Goal: Information Seeking & Learning: Learn about a topic

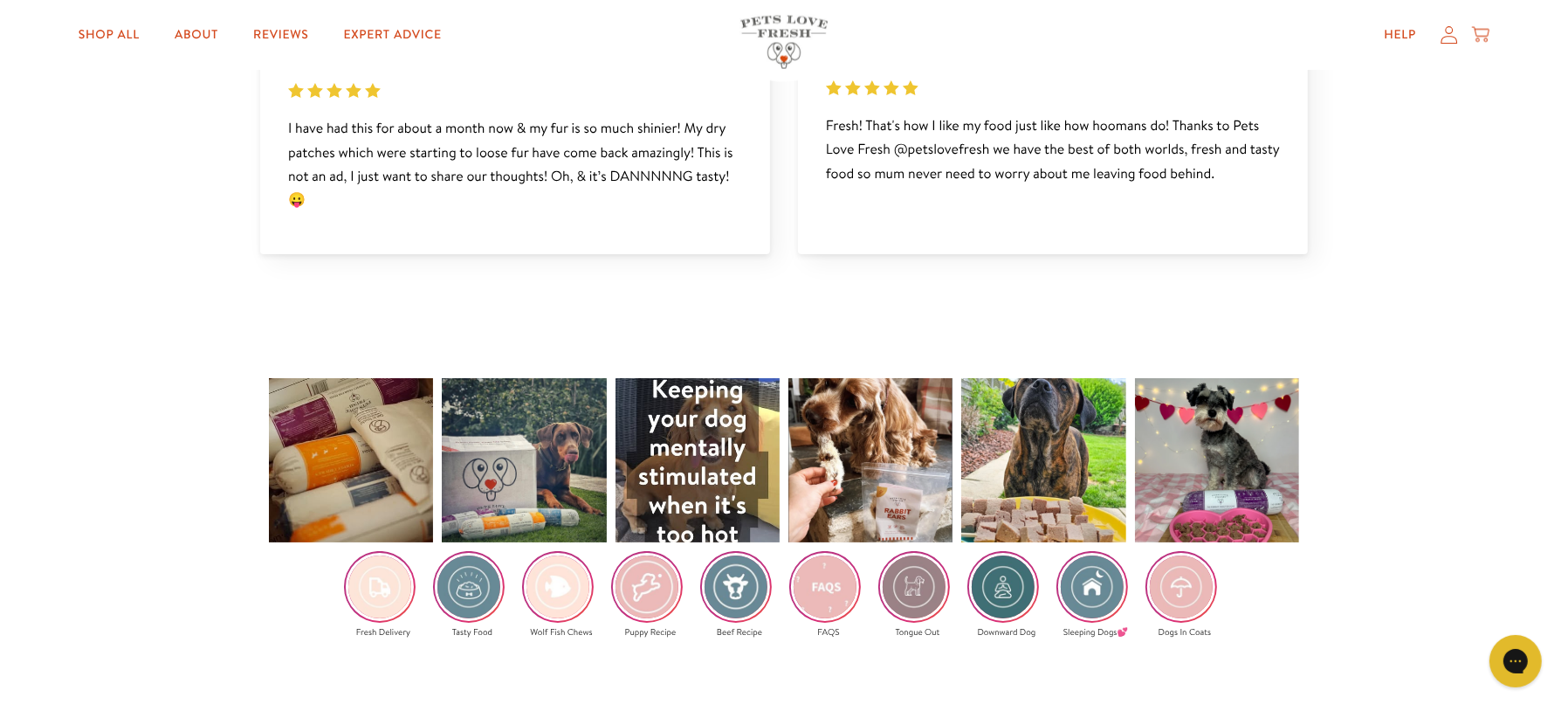
scroll to position [3665, 0]
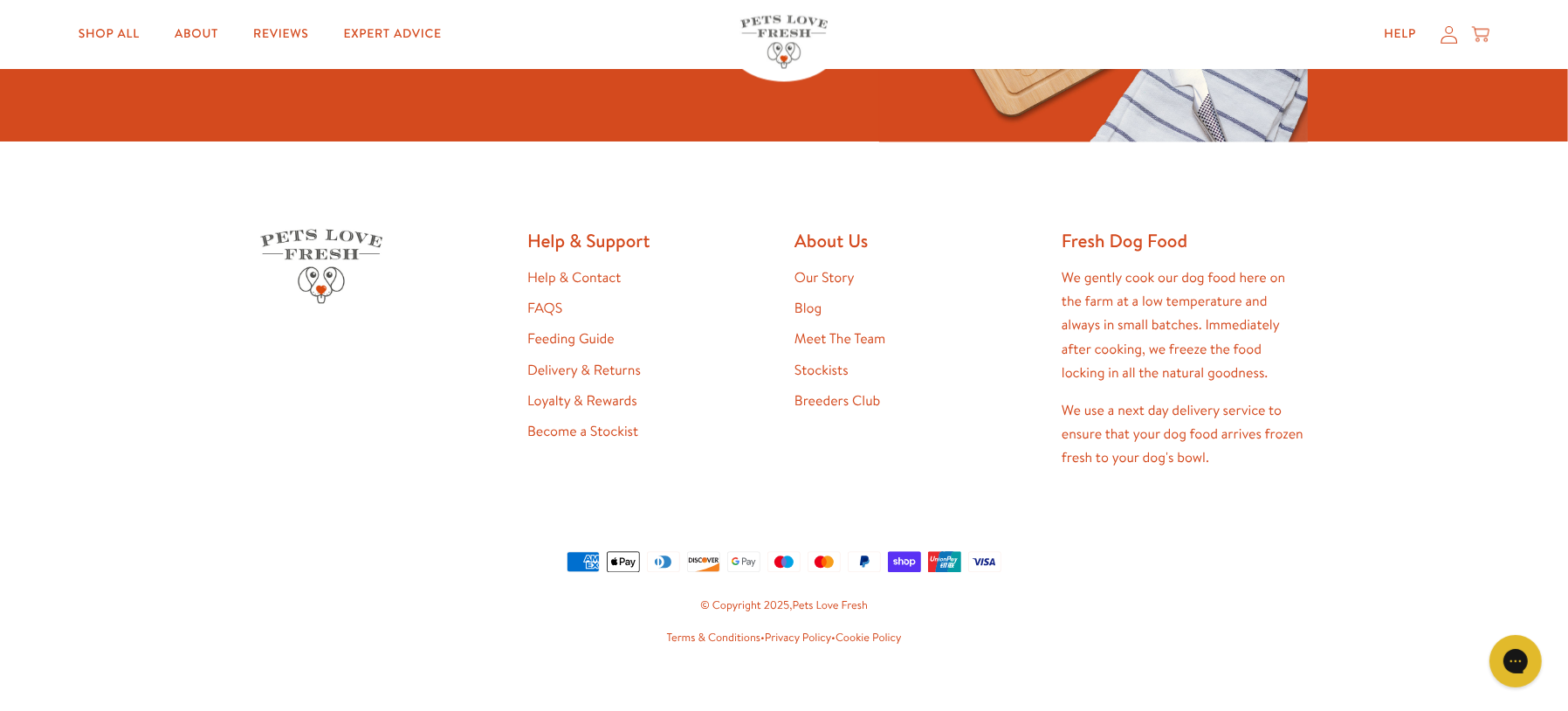
click at [553, 299] on link "FAQS" at bounding box center [545, 308] width 35 height 19
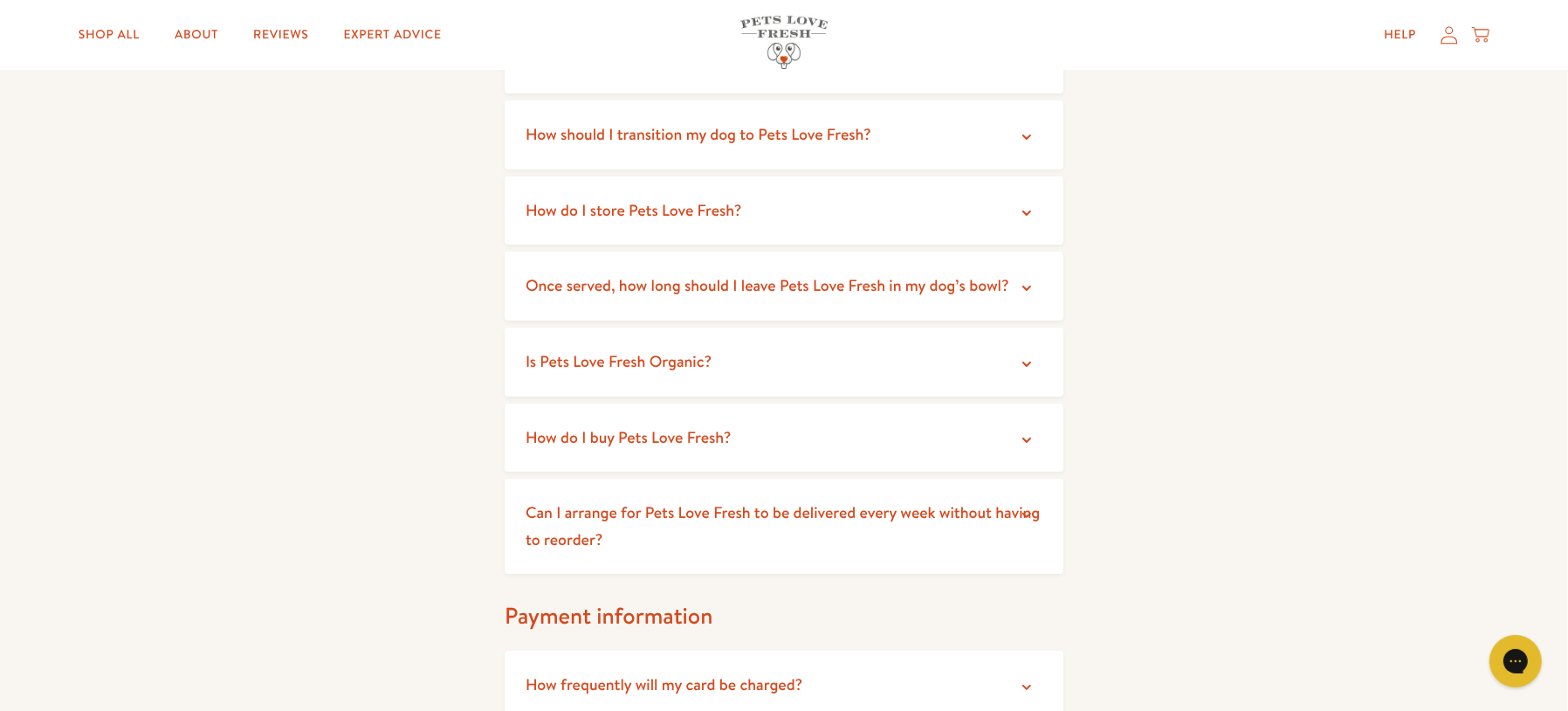
scroll to position [569, 0]
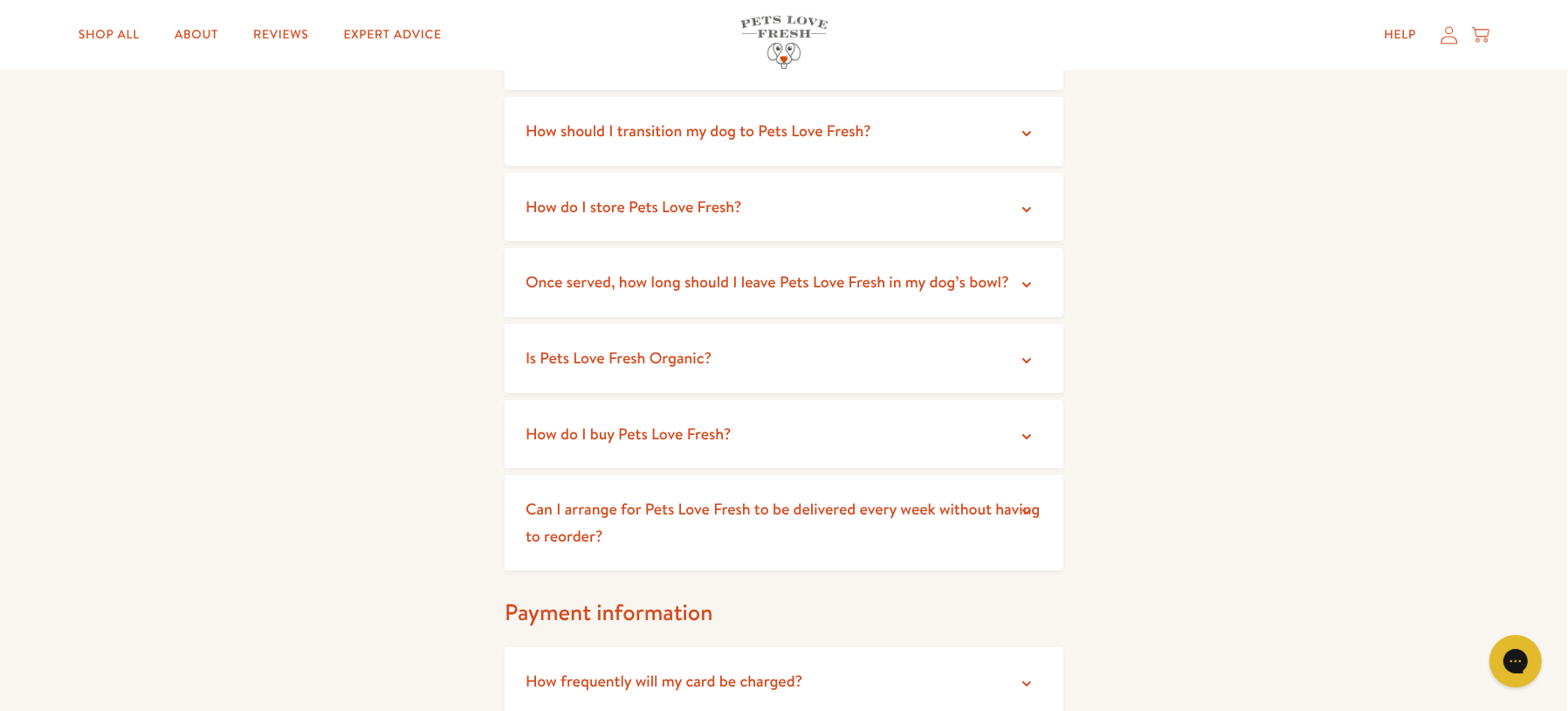
click at [758, 365] on summary "Is Pets Love Fresh Organic?" at bounding box center [784, 358] width 558 height 69
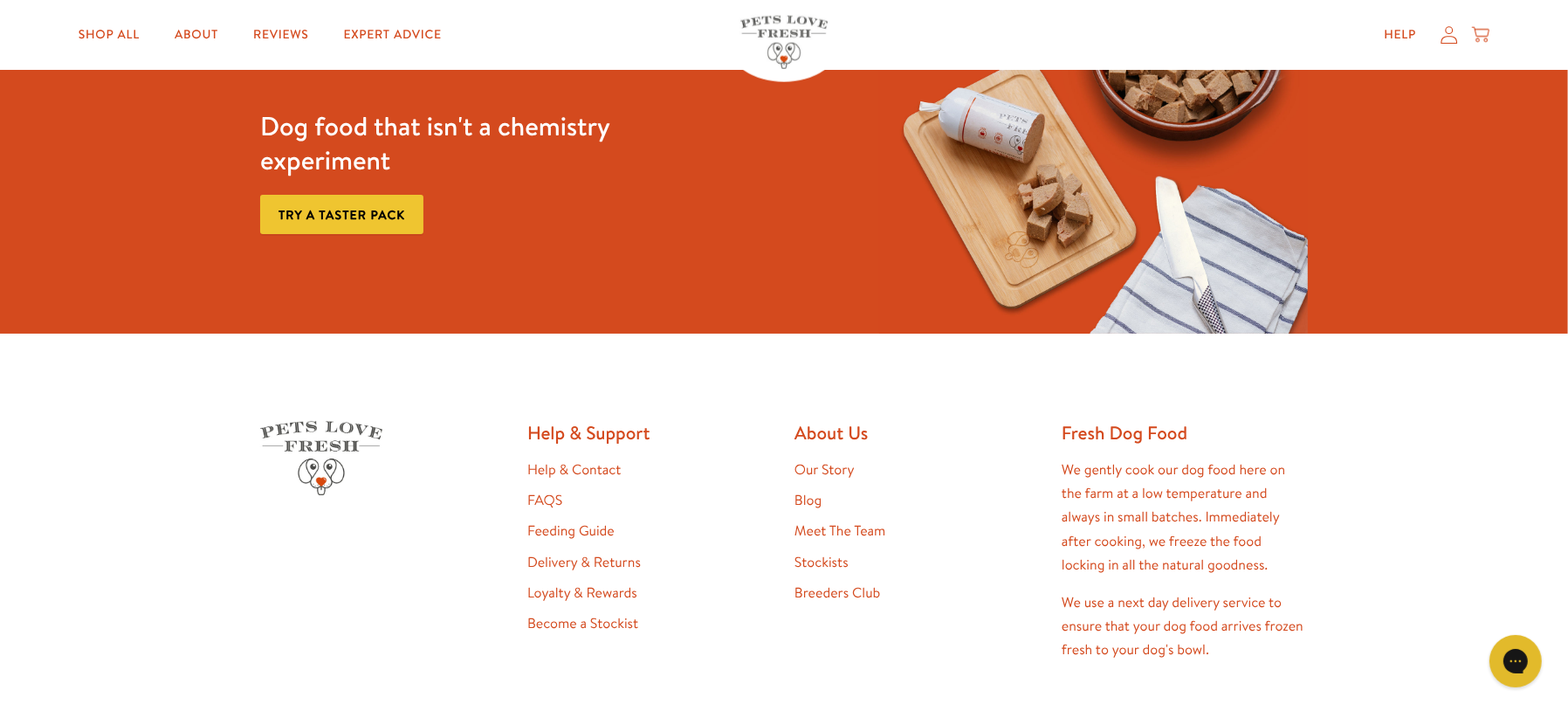
scroll to position [2170, 0]
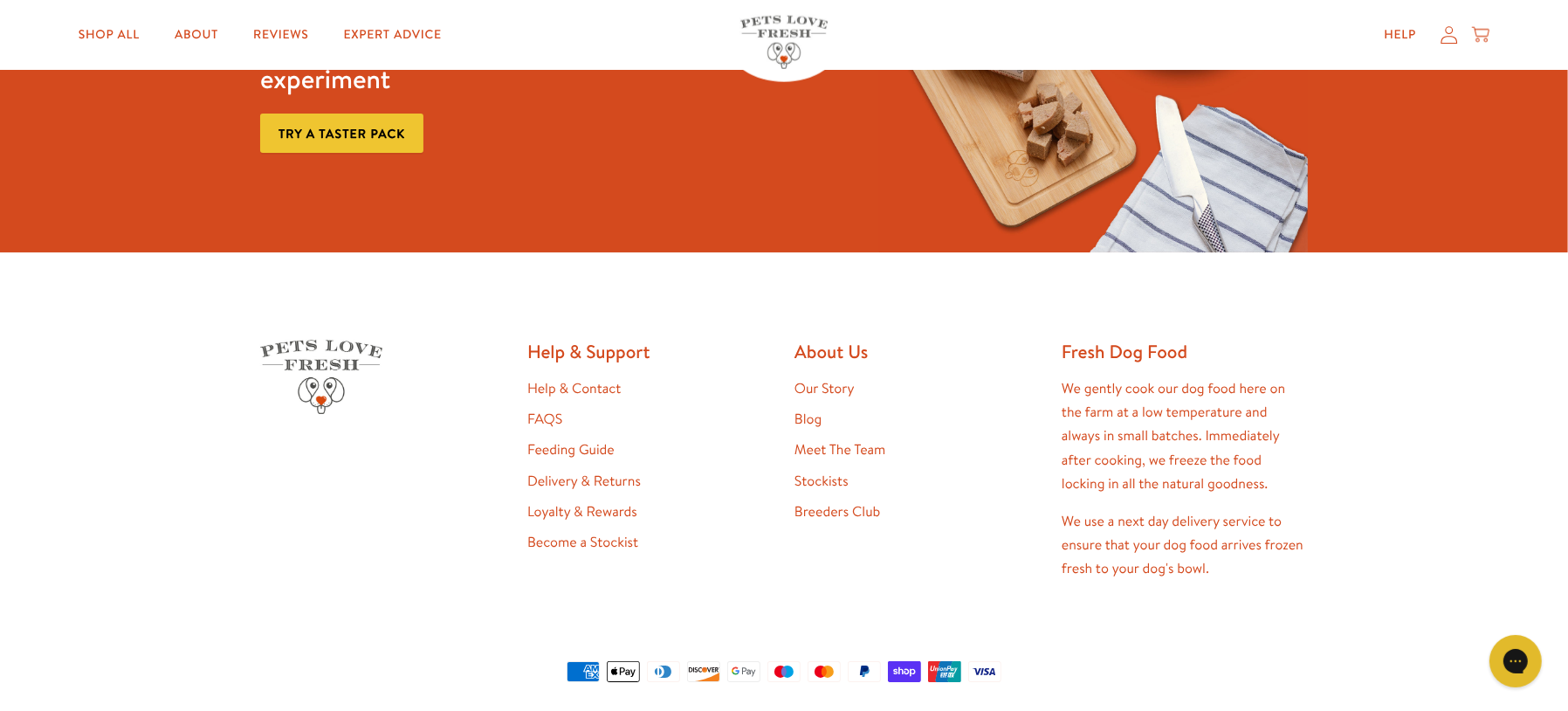
click at [809, 420] on link "Blog" at bounding box center [807, 419] width 27 height 19
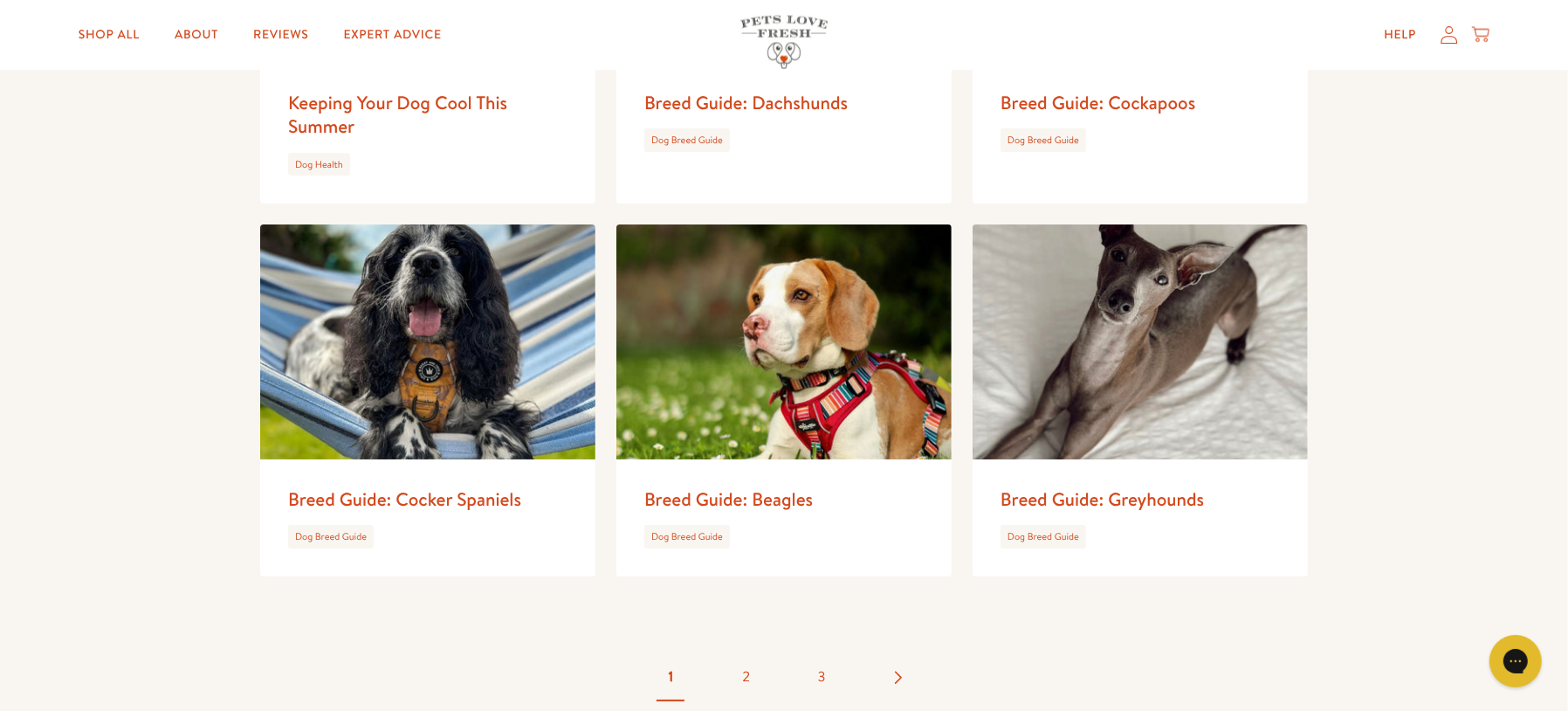
scroll to position [2865, 0]
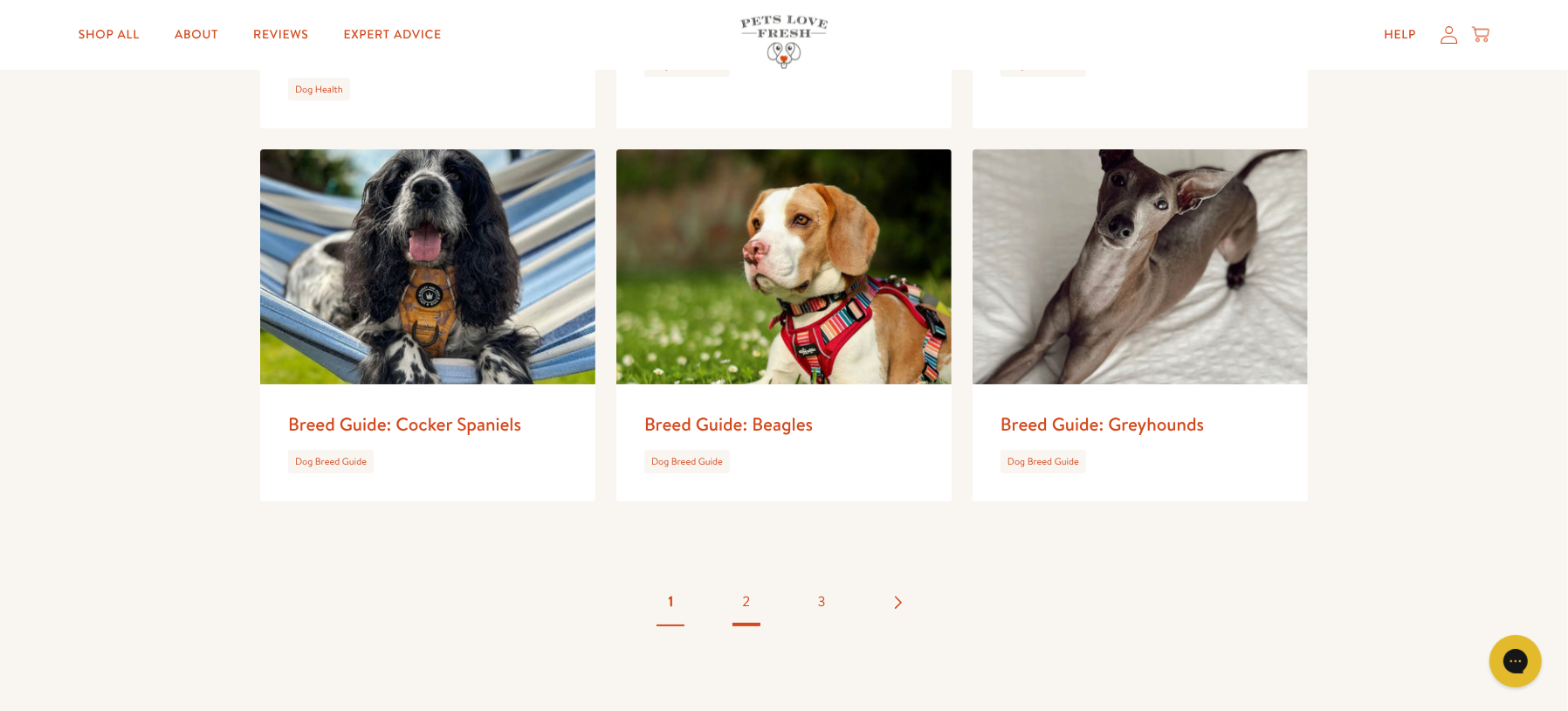
click at [746, 578] on link "2" at bounding box center [746, 602] width 62 height 62
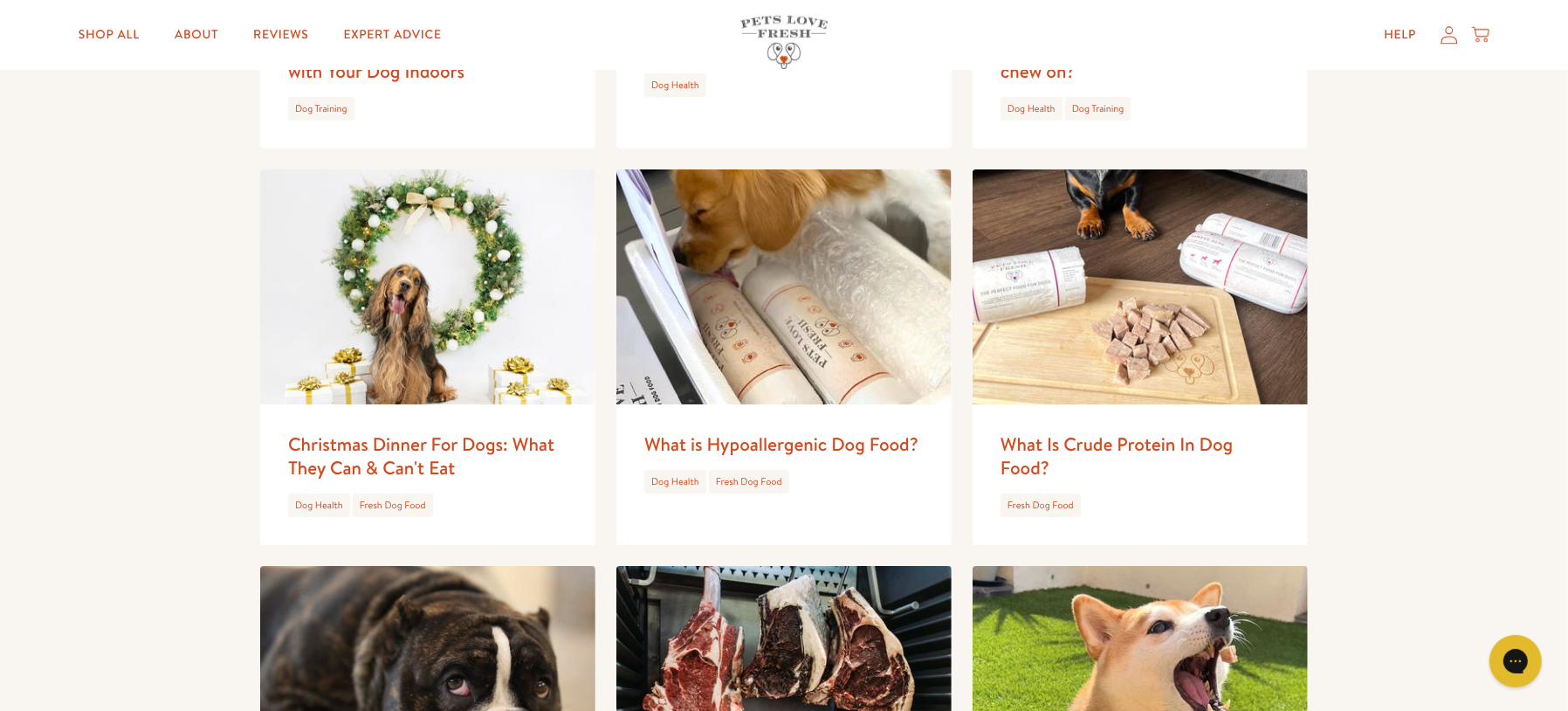
scroll to position [1266, 0]
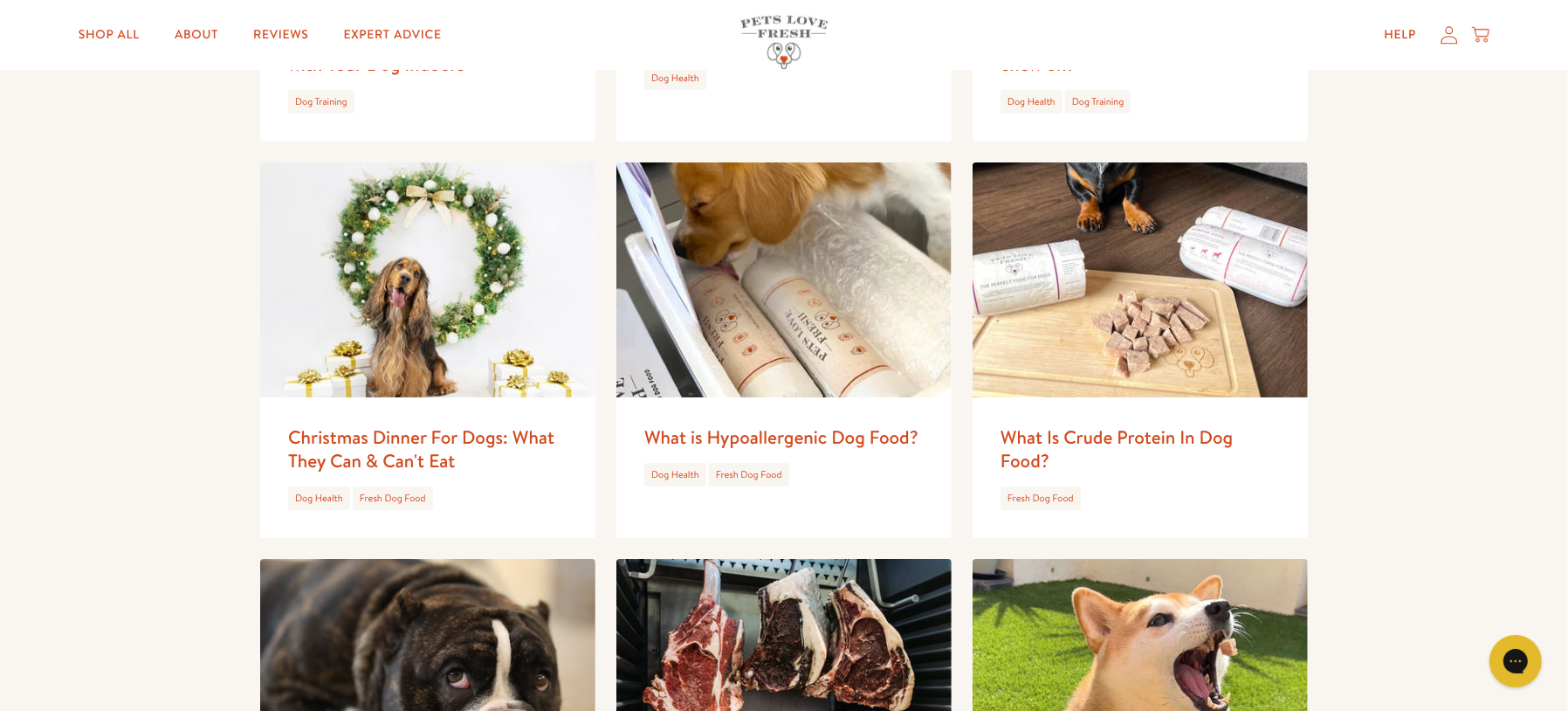
click at [845, 434] on link "What is Hypoallergenic Dog Food?" at bounding box center [781, 437] width 274 height 26
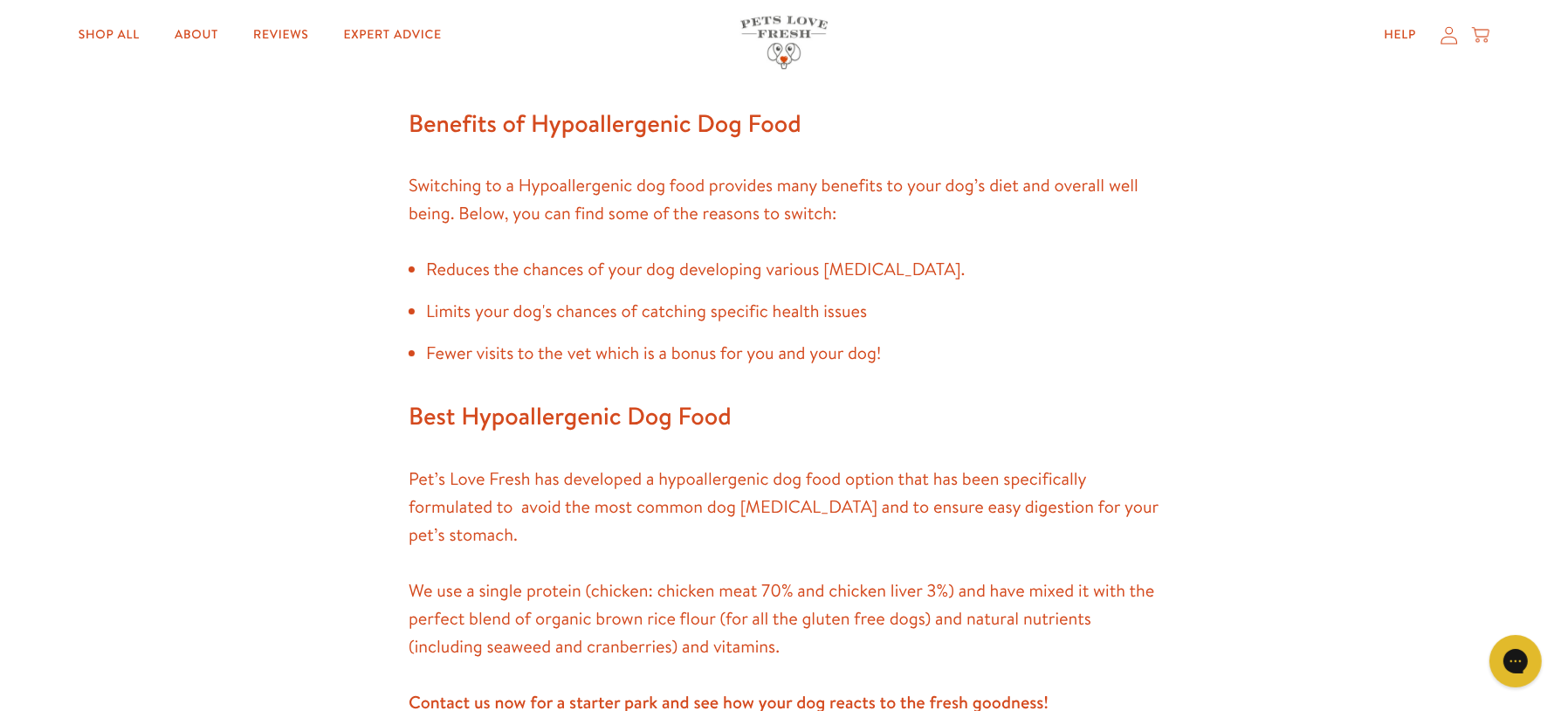
scroll to position [5511, 0]
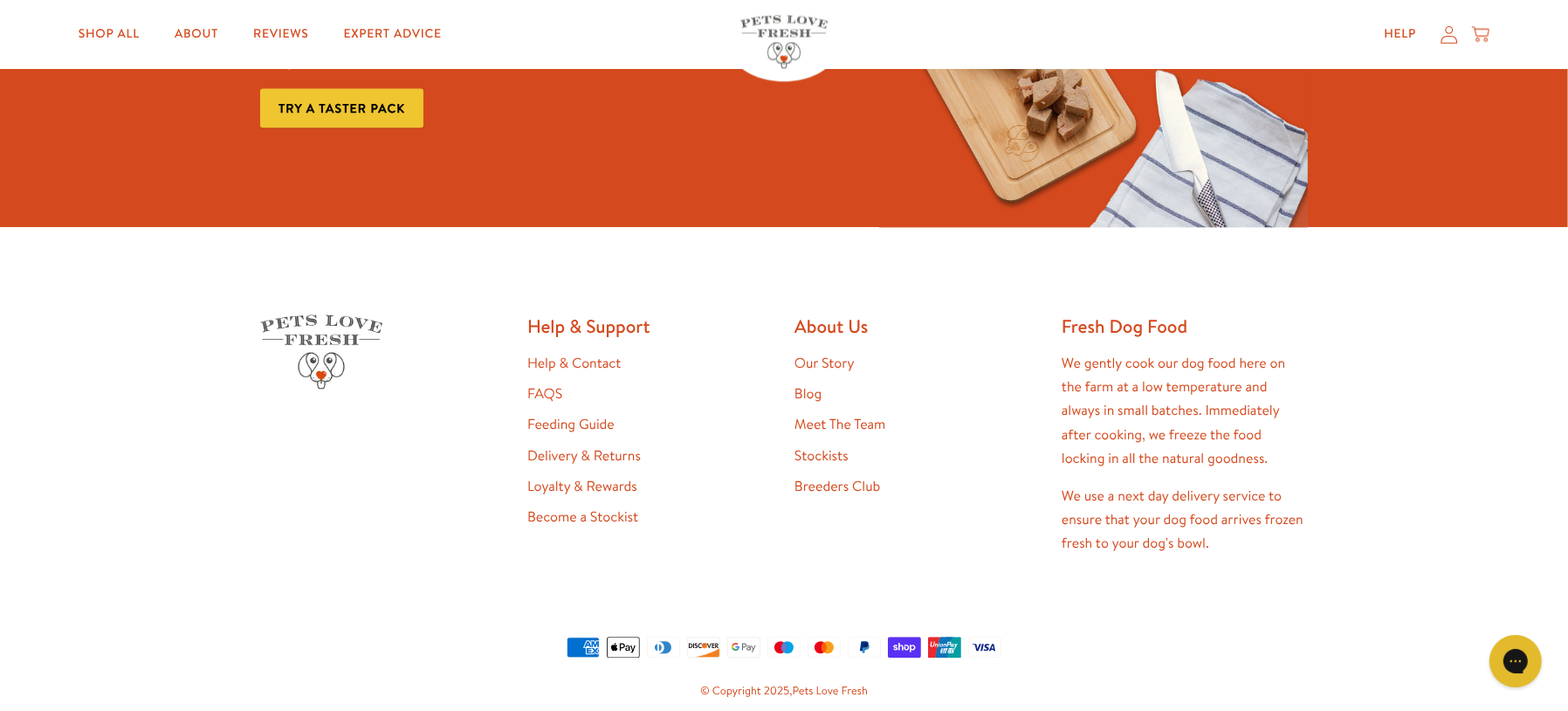
click at [530, 398] on link "FAQS" at bounding box center [545, 393] width 35 height 19
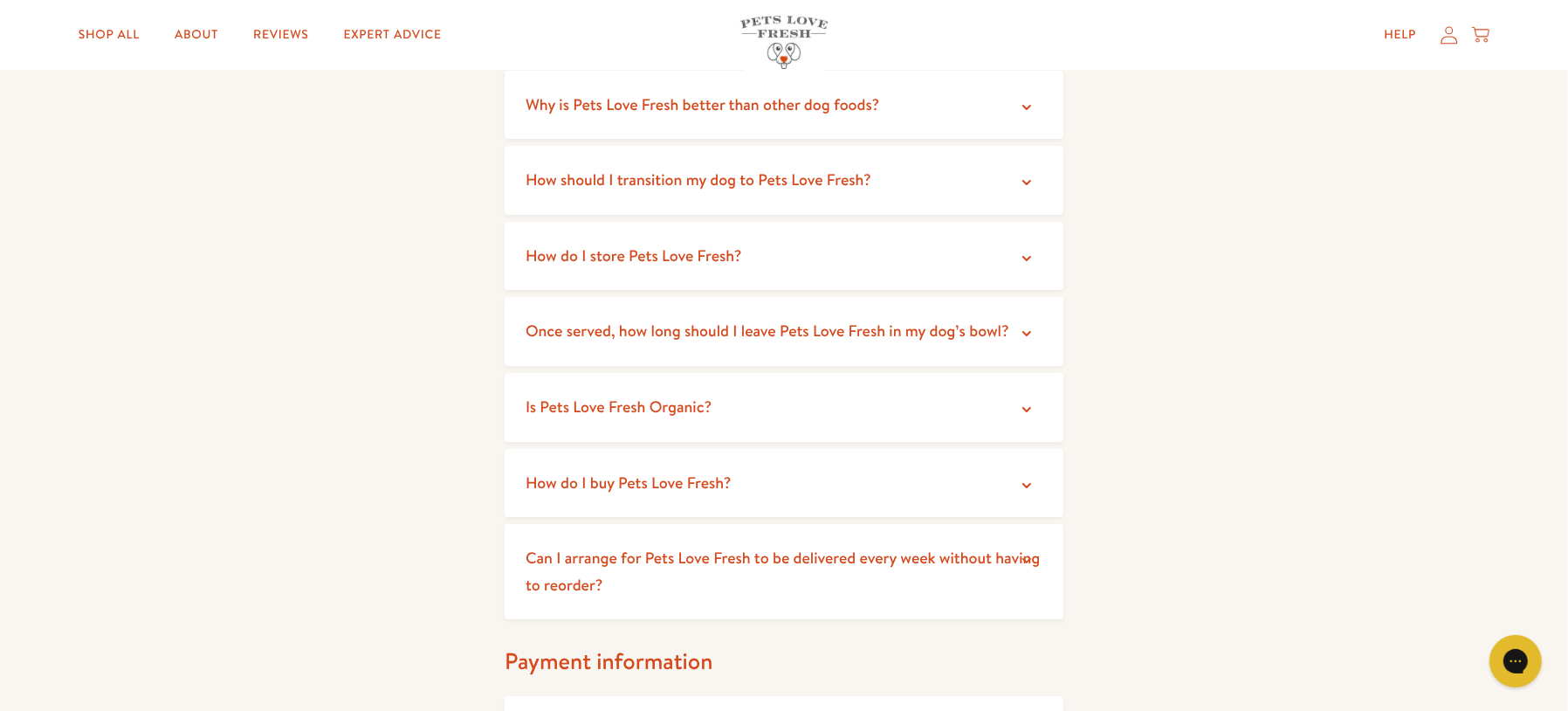
scroll to position [522, 0]
click at [891, 412] on summary "Is Pets Love Fresh Organic?" at bounding box center [784, 404] width 558 height 69
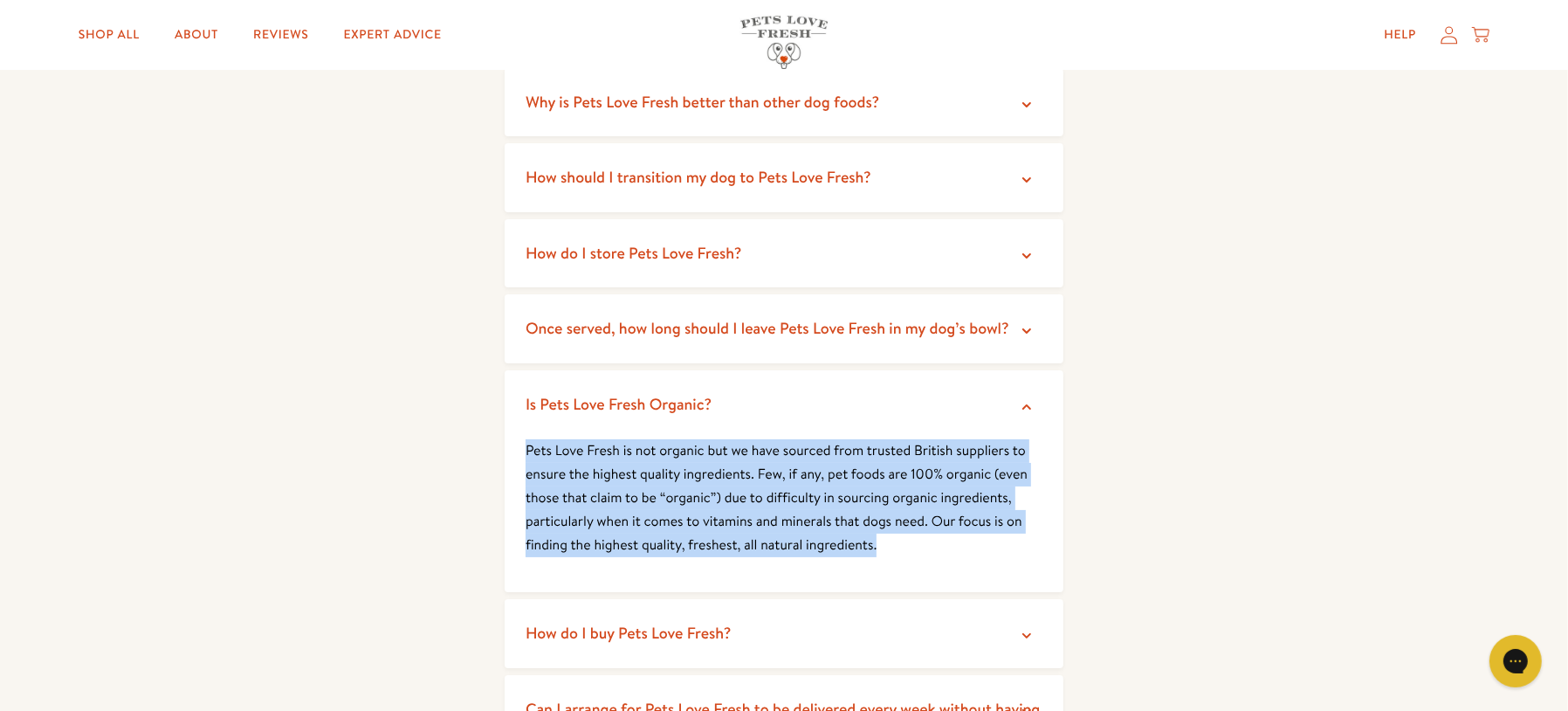
drag, startPoint x: 525, startPoint y: 452, endPoint x: 908, endPoint y: 556, distance: 396.9
click at [908, 556] on div "Pets Love Fresh is not organic but we have sourced from trusted British supplie…" at bounding box center [784, 515] width 558 height 153
copy p "Pets Love Fresh is not organic but we have sourced from trusted British supplie…"
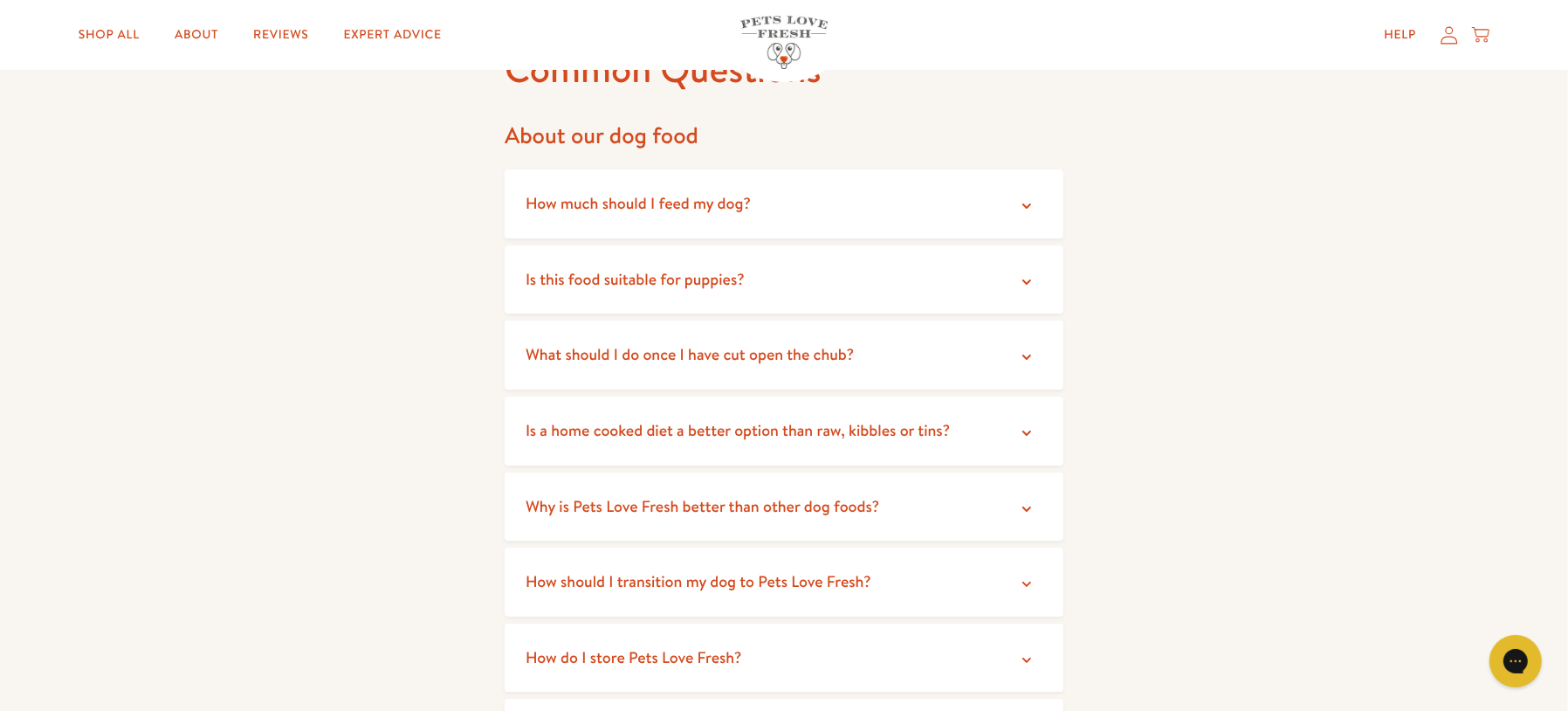
scroll to position [0, 0]
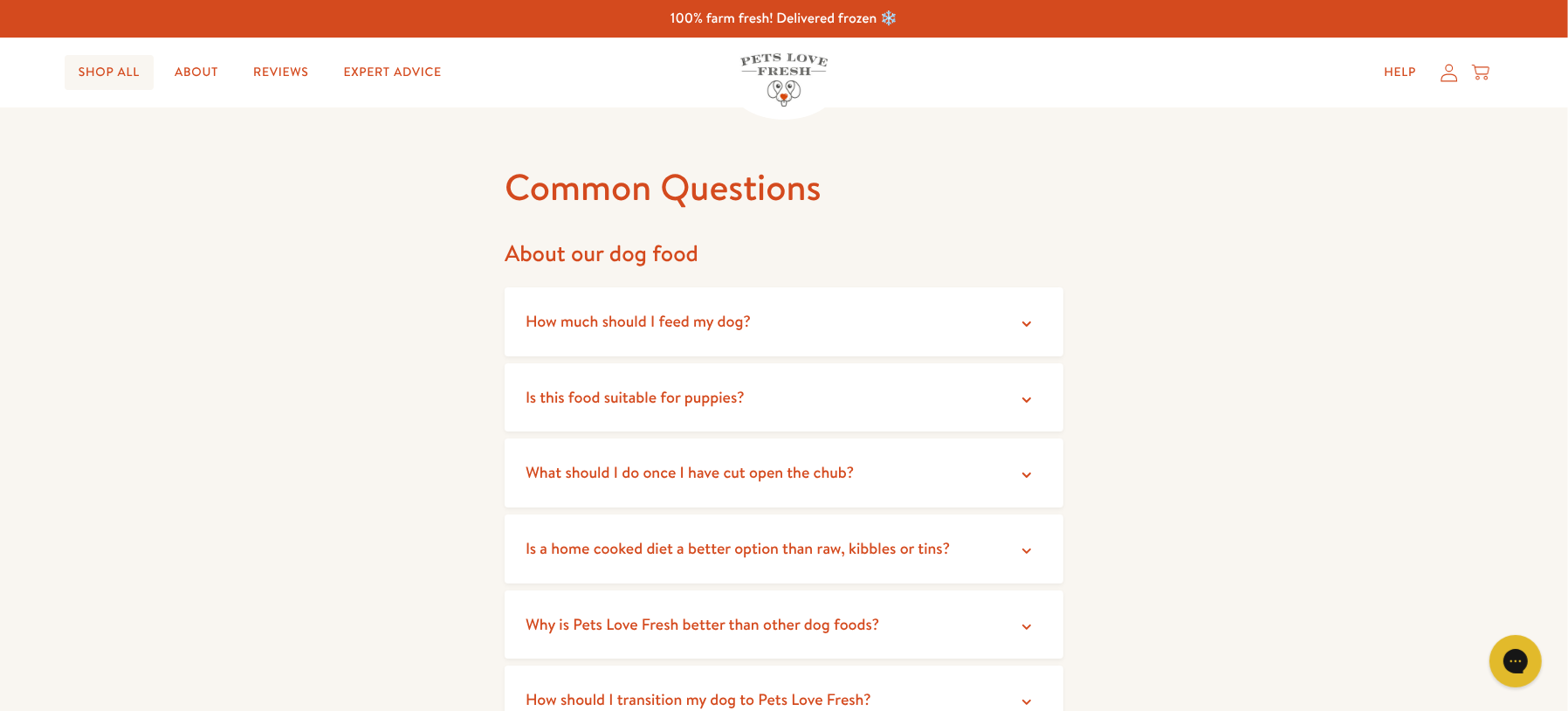
click at [96, 79] on link "Shop All" at bounding box center [108, 73] width 89 height 35
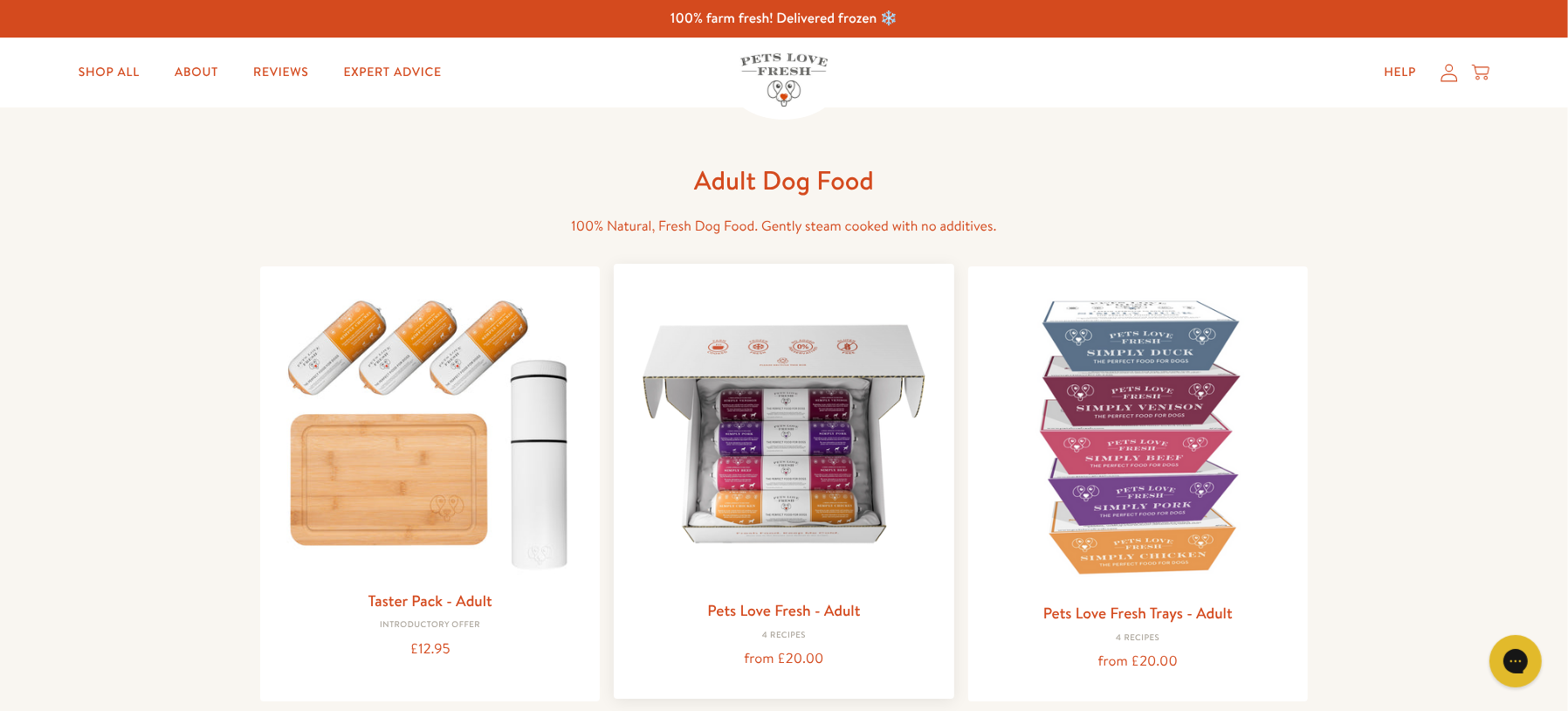
click at [809, 442] on img at bounding box center [783, 433] width 311 height 311
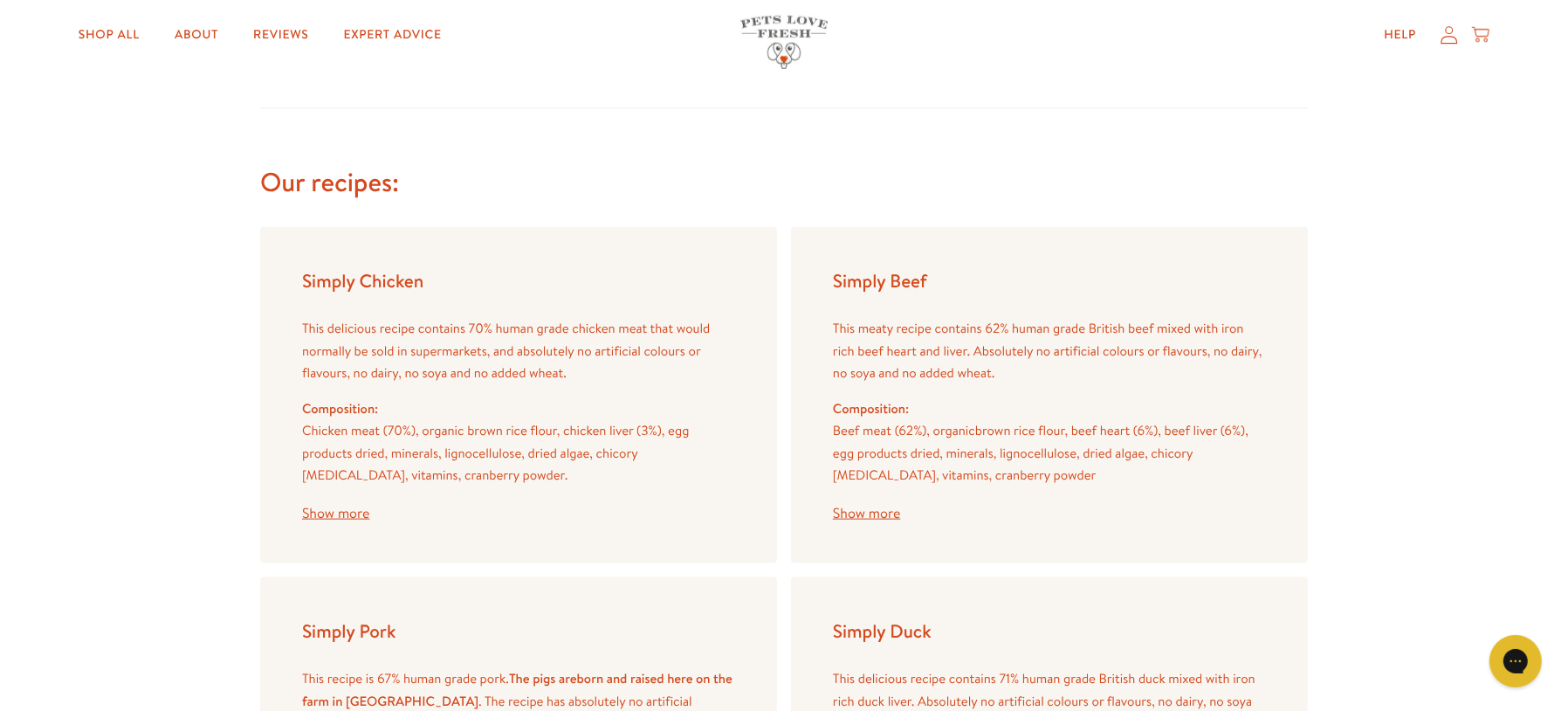
scroll to position [1867, 0]
click at [318, 514] on button "Show more" at bounding box center [335, 515] width 67 height 14
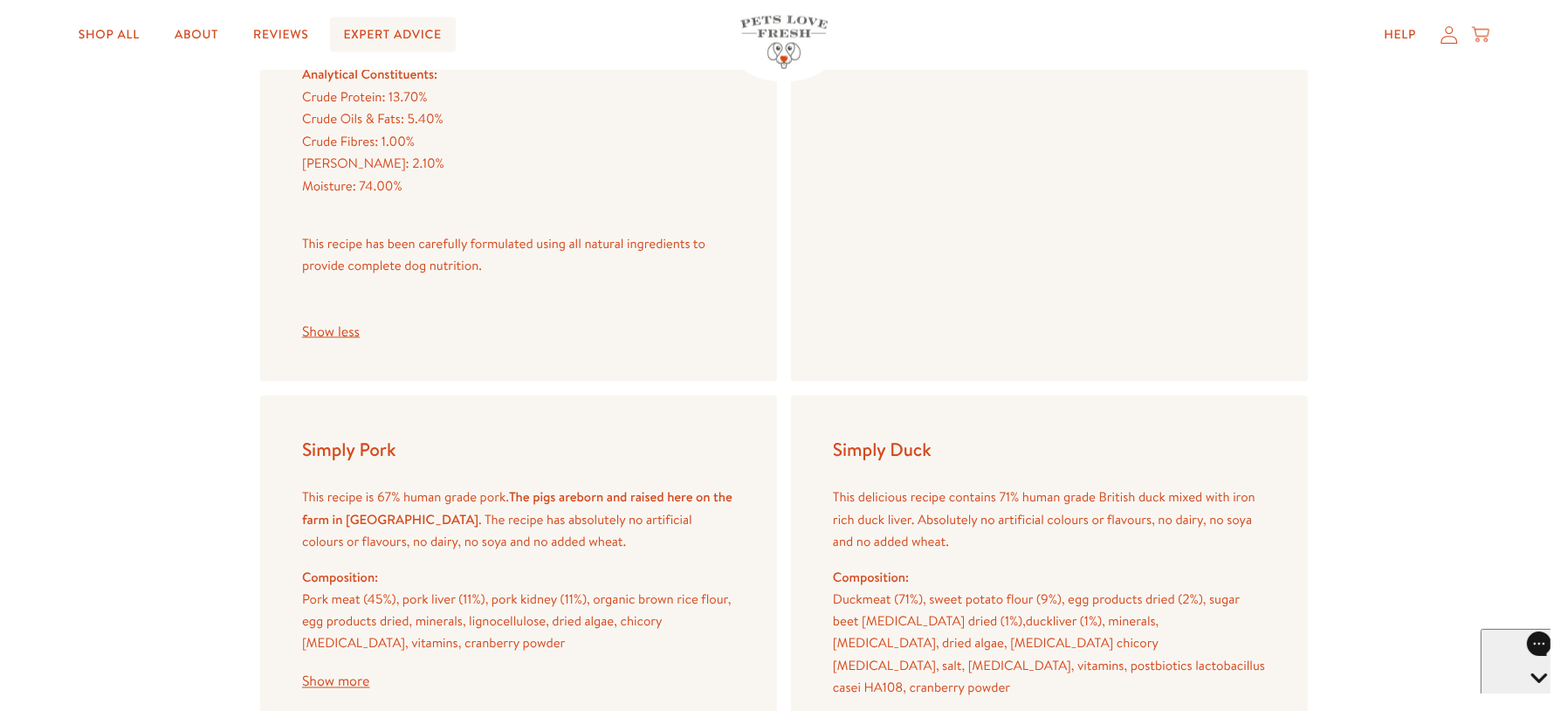
scroll to position [1963, 0]
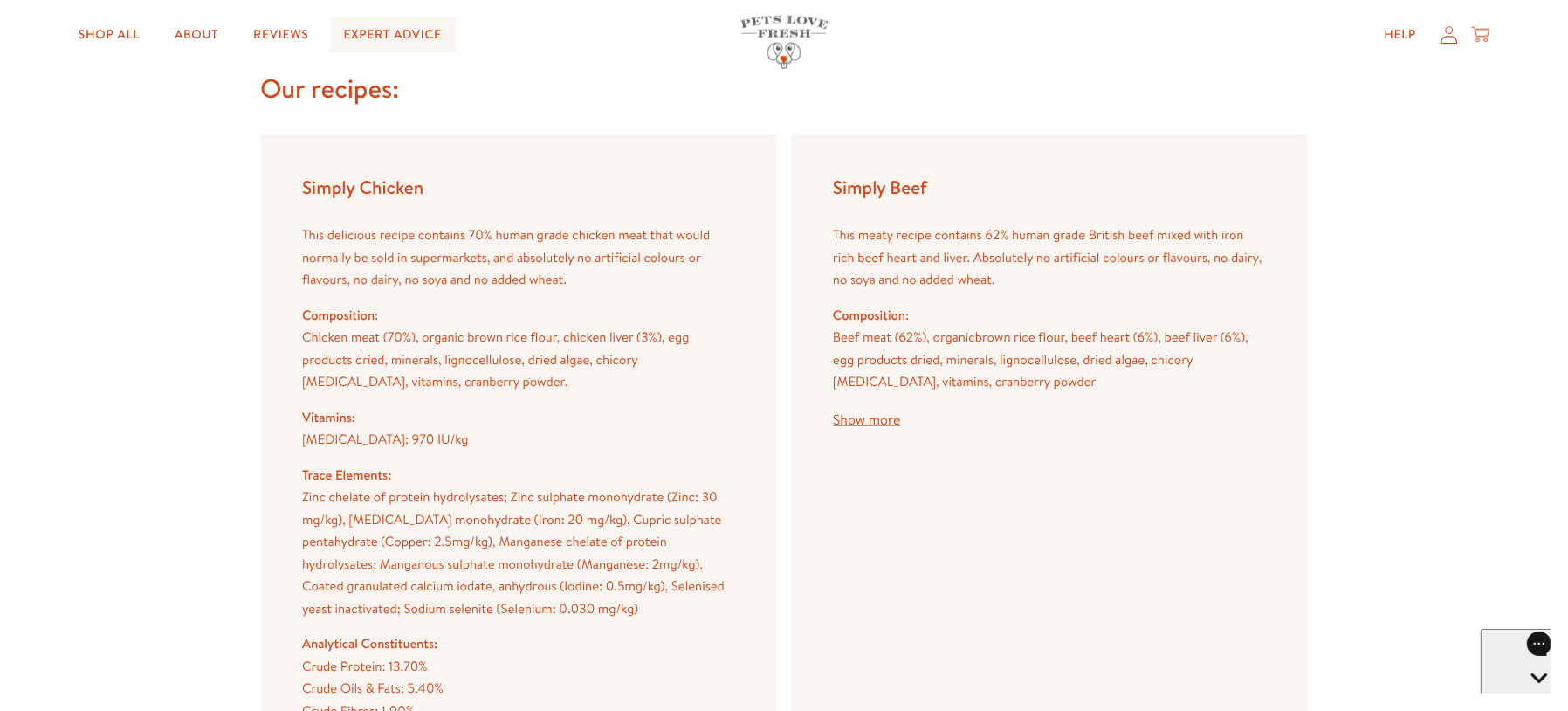
click at [398, 40] on link "Expert Advice" at bounding box center [392, 35] width 126 height 35
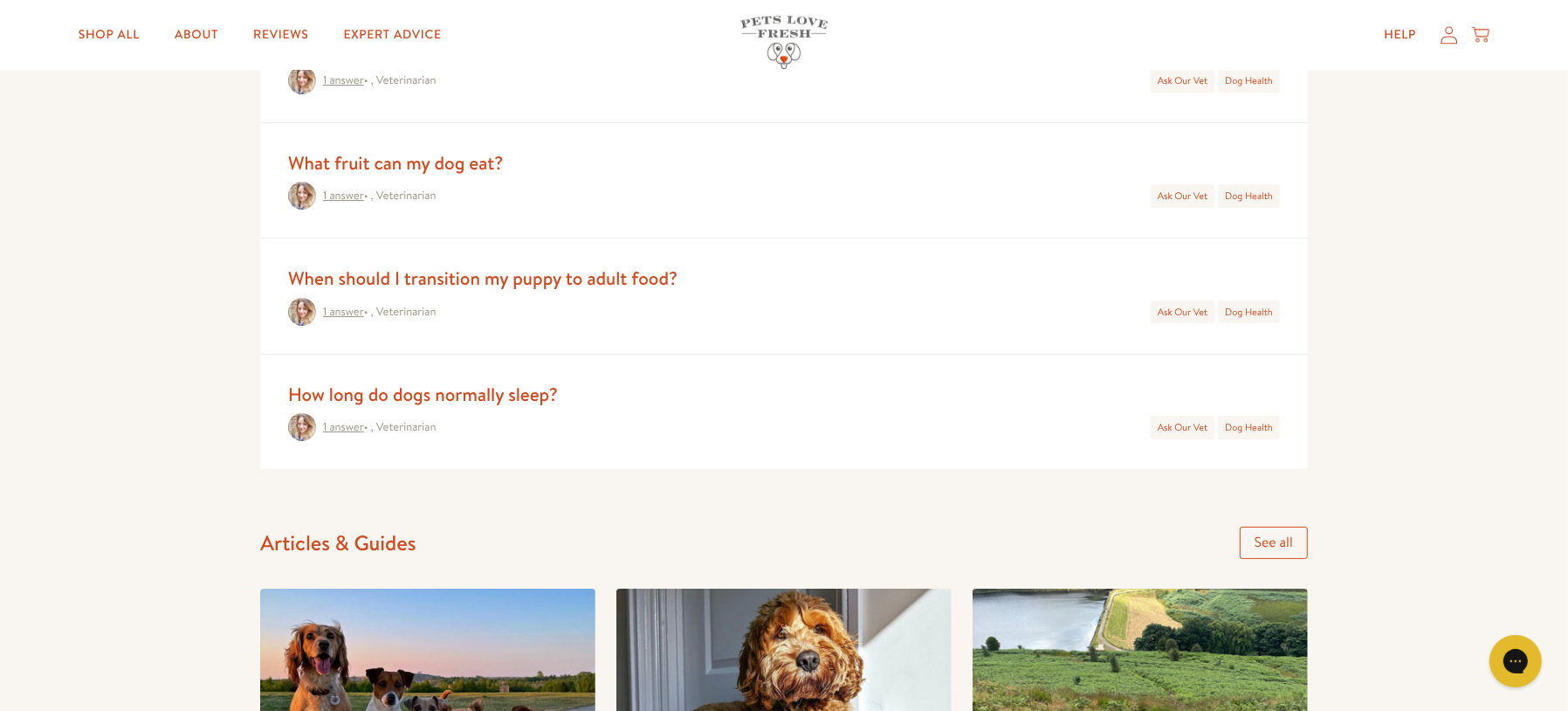
scroll to position [1036, 0]
click at [1281, 551] on link "See all" at bounding box center [1274, 541] width 68 height 32
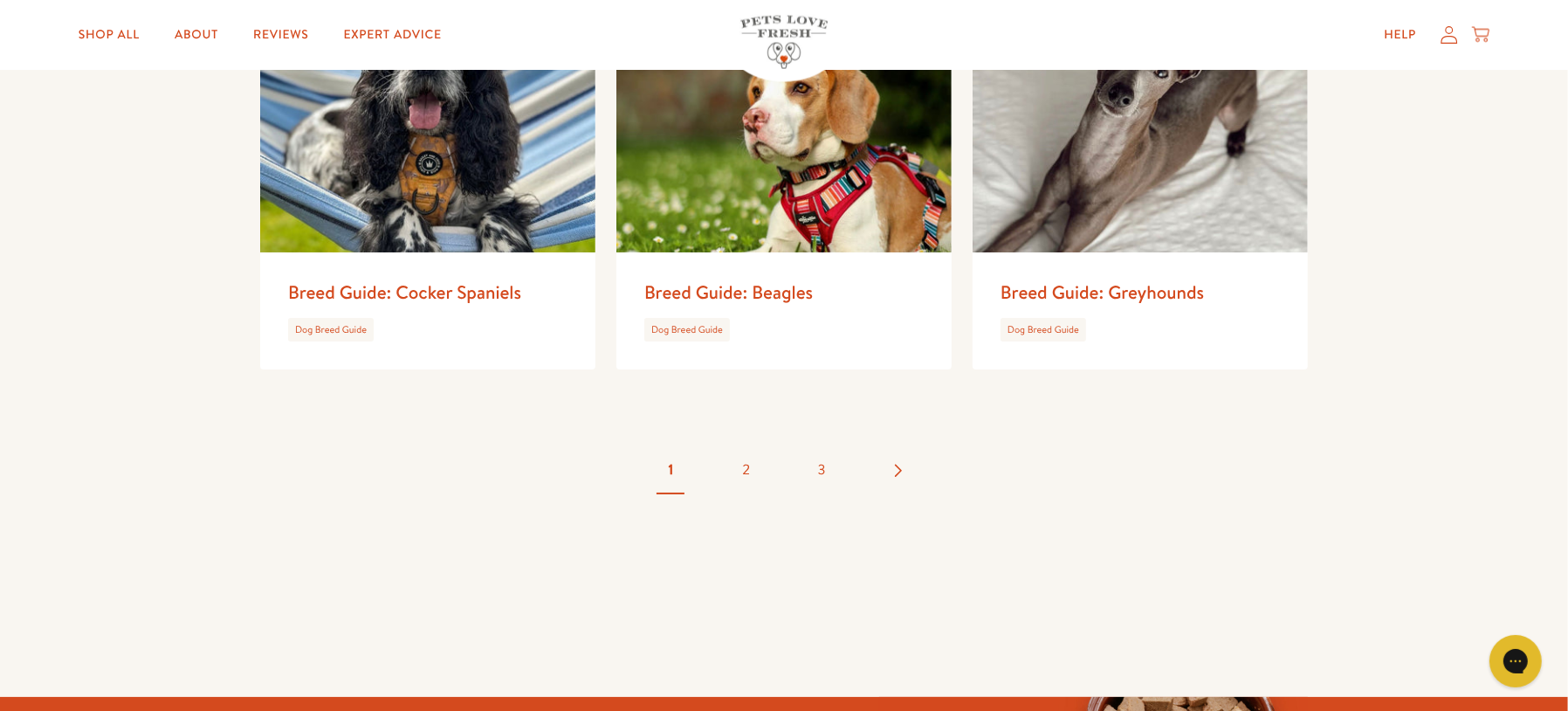
scroll to position [3005, 0]
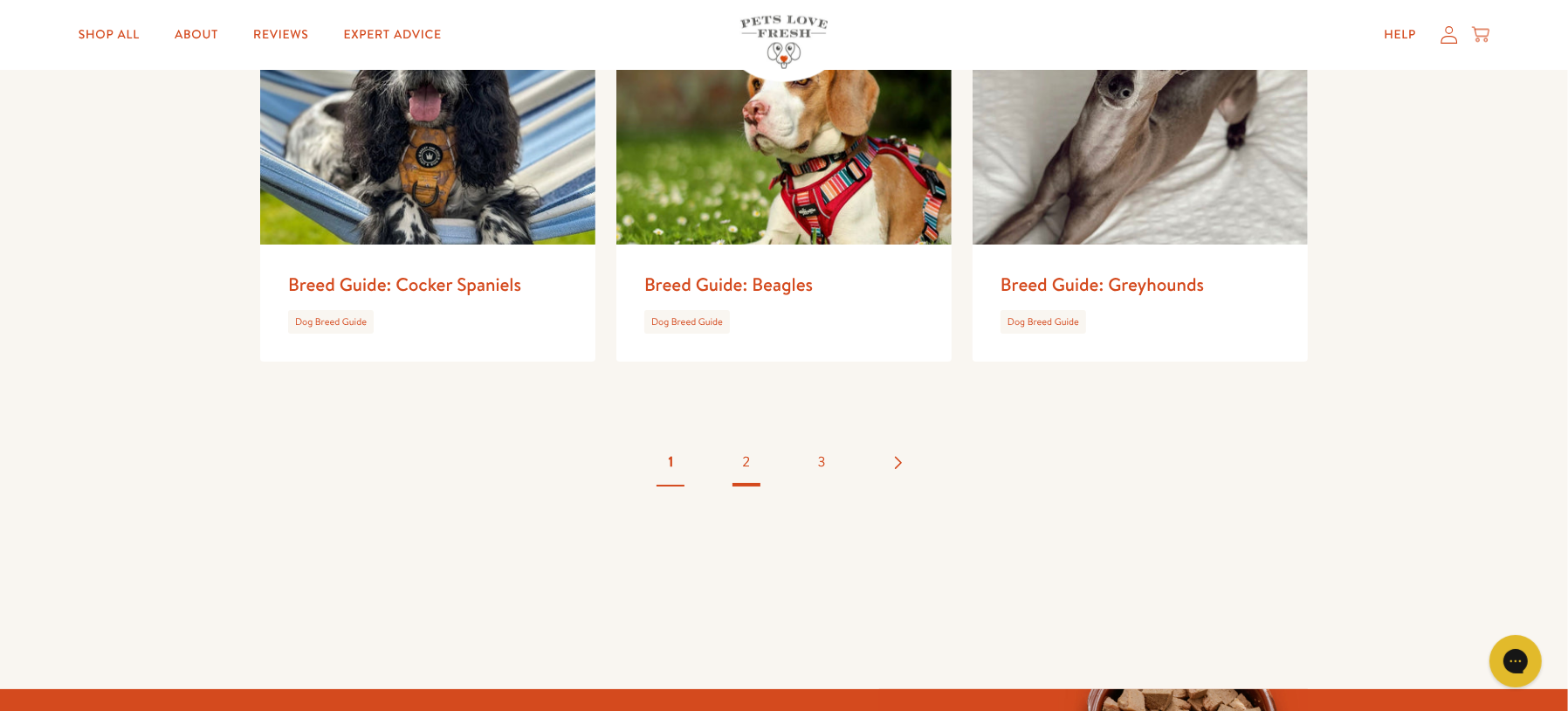
click at [760, 452] on link "2" at bounding box center [746, 462] width 62 height 62
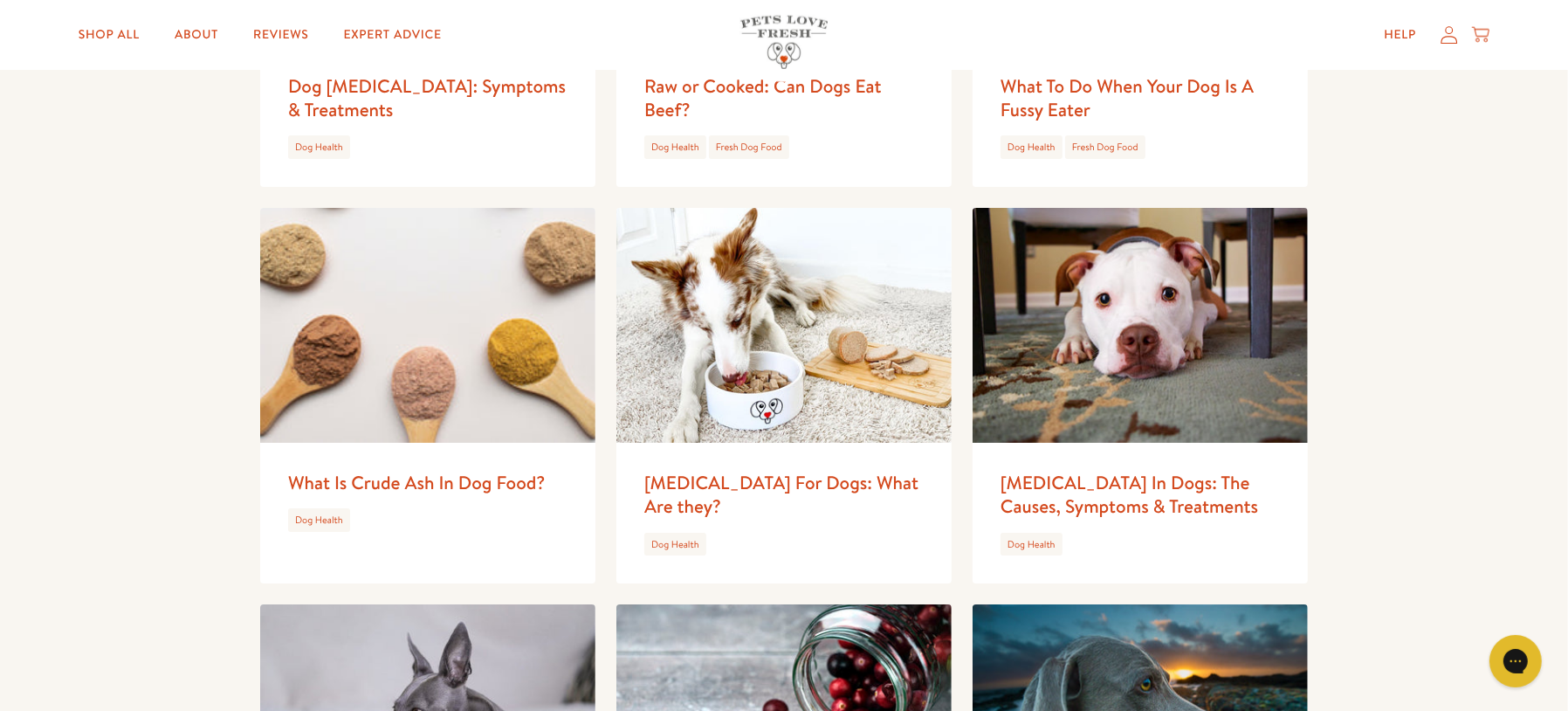
scroll to position [2023, 0]
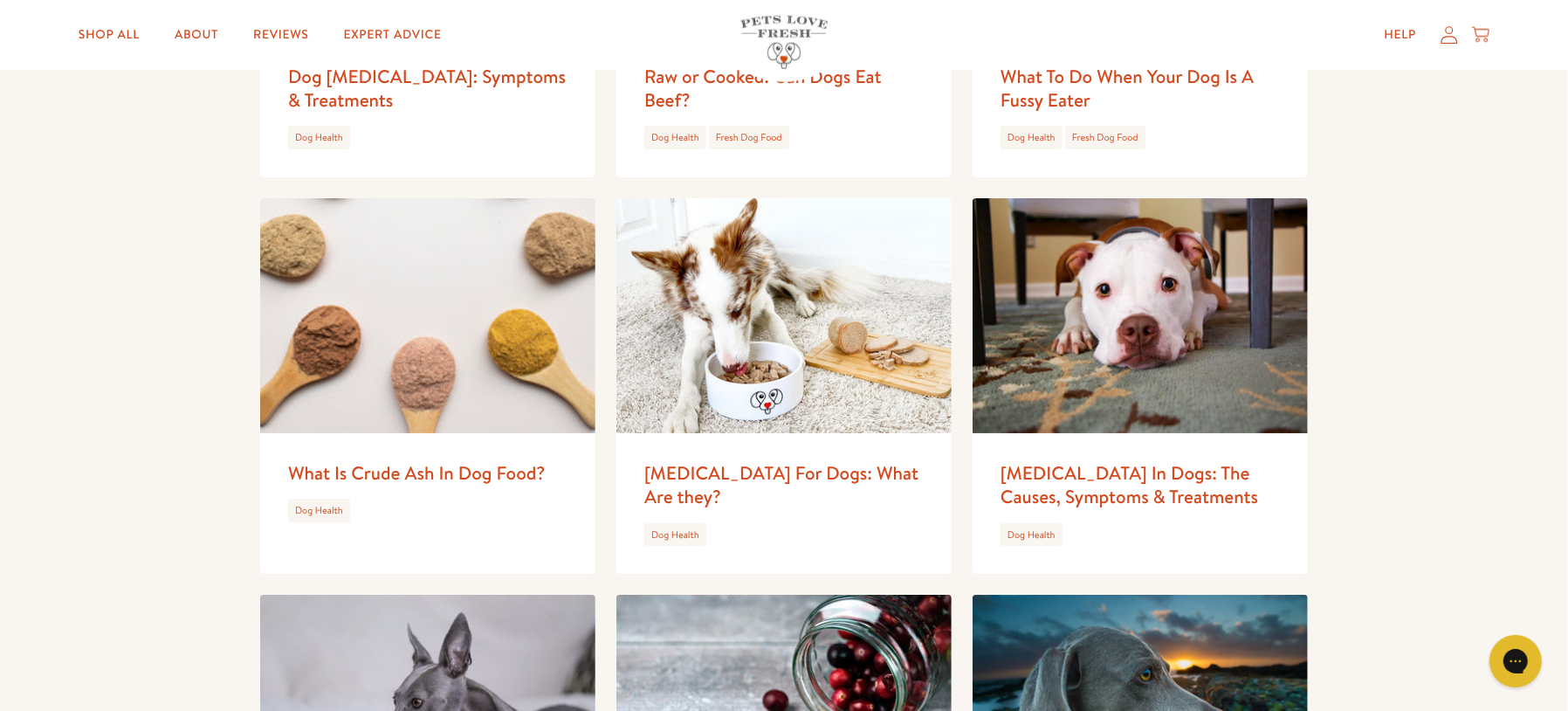
click at [819, 481] on link "[MEDICAL_DATA] For Dogs: What Are they?" at bounding box center [781, 484] width 274 height 49
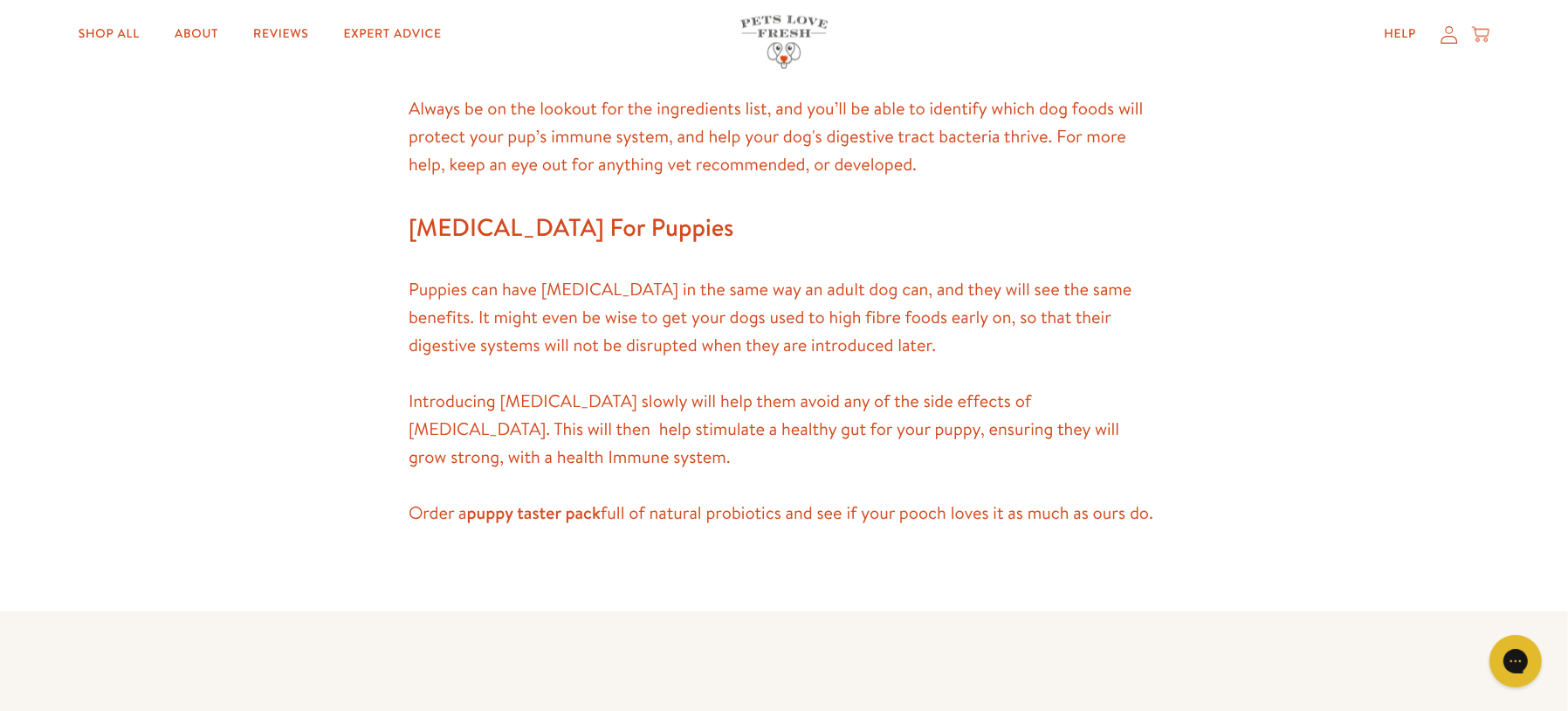
scroll to position [3272, 0]
